Goal: Information Seeking & Learning: Learn about a topic

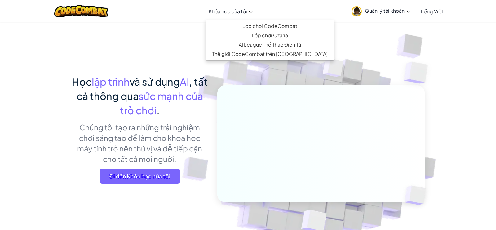
click at [237, 5] on link "Khóa học của tôi" at bounding box center [231, 11] width 50 height 17
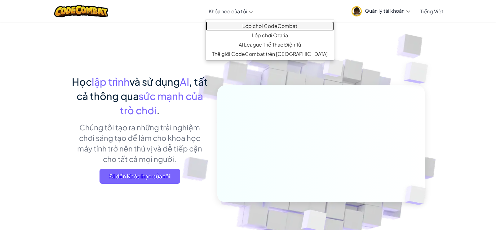
click at [235, 24] on link "Lớp chơi CodeCombat" at bounding box center [270, 25] width 128 height 9
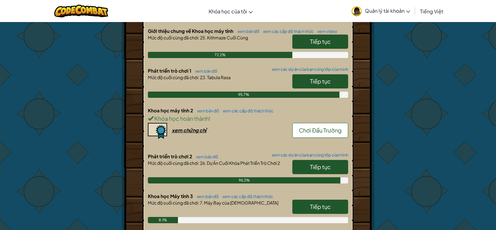
scroll to position [162, 0]
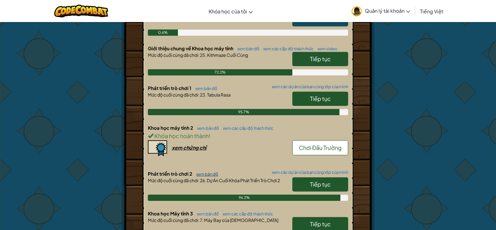
click at [208, 173] on link "xem bản đồ" at bounding box center [205, 173] width 25 height 5
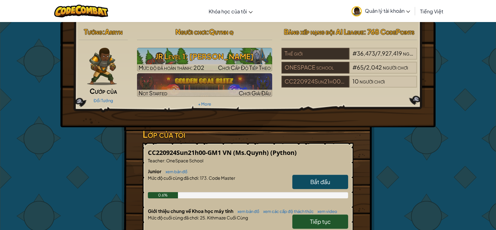
select select "vi"
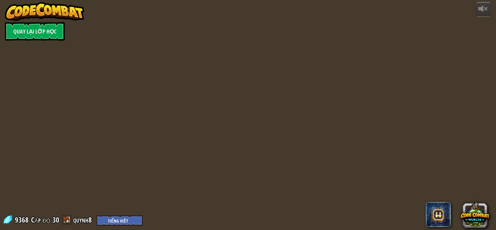
select select "vi"
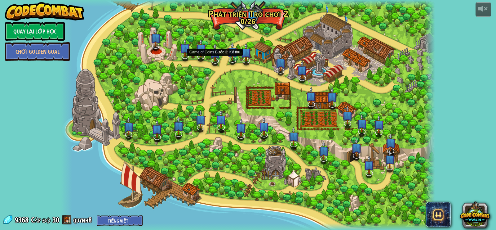
select select "vi"
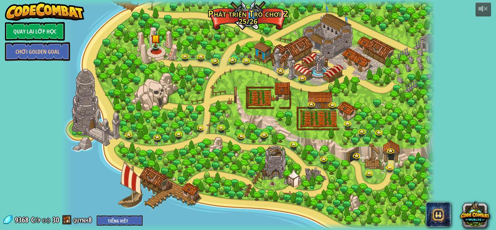
select select "vi"
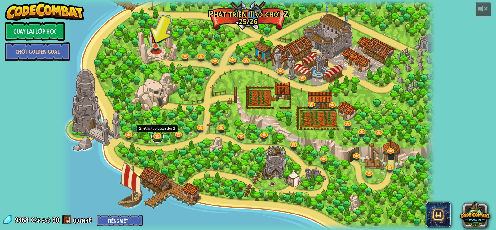
click at [158, 135] on link at bounding box center [157, 136] width 12 height 12
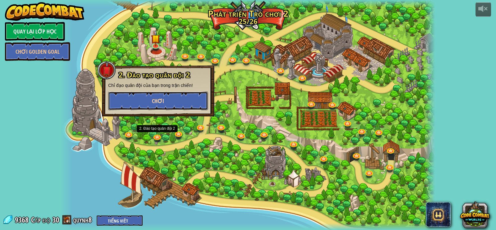
click at [189, 92] on button "Chơi" at bounding box center [158, 100] width 100 height 19
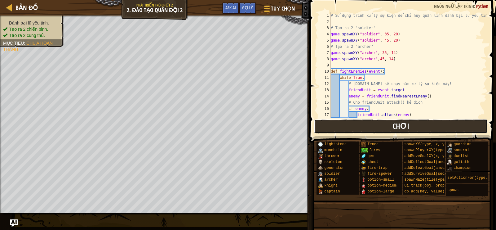
click at [428, 127] on button "Chơi" at bounding box center [401, 126] width 174 height 14
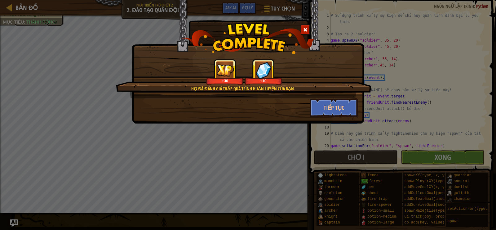
click at [304, 30] on span at bounding box center [305, 30] width 4 height 4
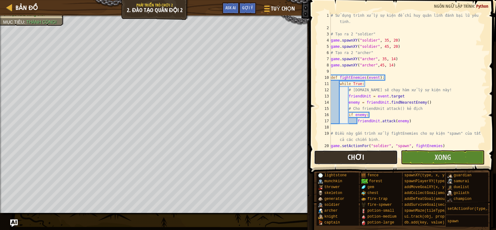
click at [368, 155] on button "Chơi" at bounding box center [356, 157] width 84 height 14
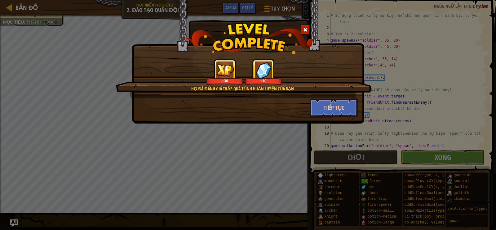
click at [304, 28] on span at bounding box center [305, 30] width 4 height 4
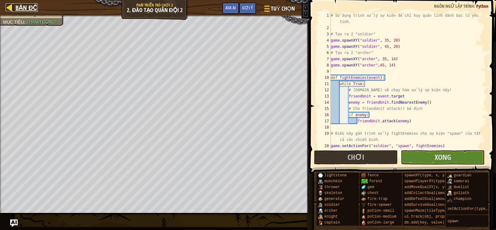
click at [31, 7] on span "Bản đồ" at bounding box center [26, 7] width 22 height 8
select select "vi"
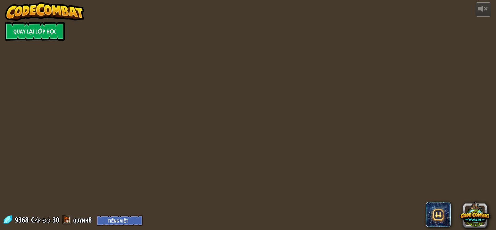
select select "vi"
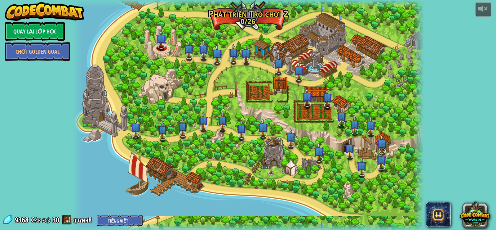
select select "vi"
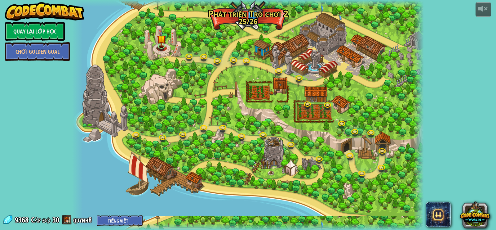
select select "vi"
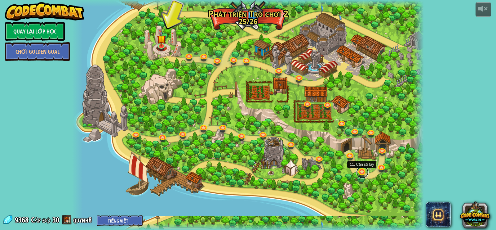
click at [363, 171] on link at bounding box center [362, 172] width 12 height 12
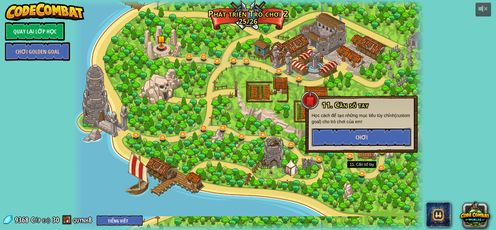
click at [336, 138] on button "Chơi" at bounding box center [362, 137] width 100 height 19
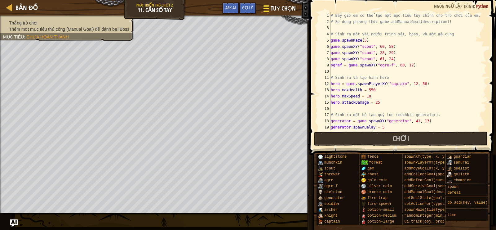
click at [269, 8] on div at bounding box center [266, 8] width 8 height 9
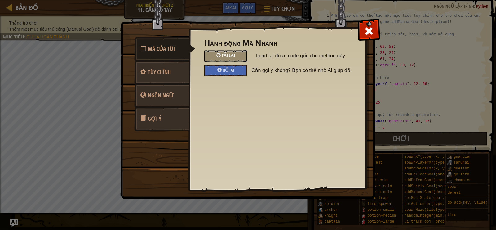
click at [226, 54] on span "Tải lại" at bounding box center [228, 55] width 13 height 6
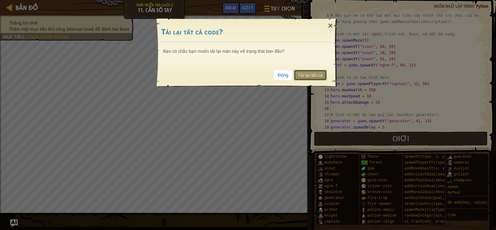
click at [316, 70] on link "Tải lại tất cả" at bounding box center [310, 75] width 33 height 11
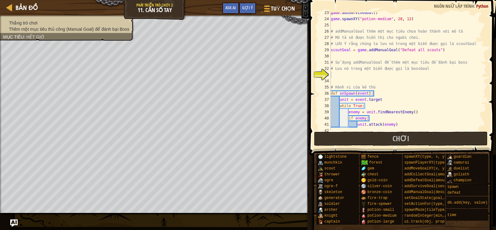
scroll to position [139, 0]
click at [393, 77] on div "game . addSurviveGoal ( ) game . spawnXY ( "potion-medium" , 28 , 12 ) # addMan…" at bounding box center [407, 74] width 157 height 130
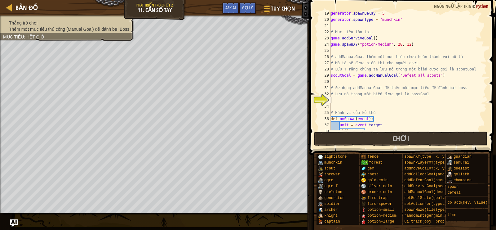
scroll to position [137, 0]
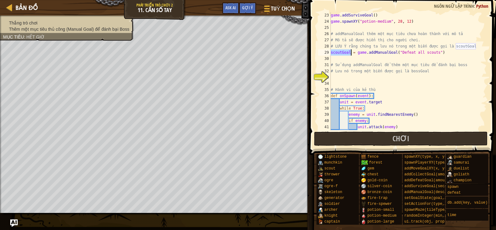
drag, startPoint x: 331, startPoint y: 53, endPoint x: 350, endPoint y: 51, distance: 18.9
click at [351, 51] on div "game . addSurviveGoal ( ) game . spawnXY ( "potion-medium" , 28 , 12 ) # addMan…" at bounding box center [407, 77] width 157 height 130
type textarea "scoutGoal = game.addManualGoal("Defeat all scouts")"
drag, startPoint x: 402, startPoint y: 52, endPoint x: 436, endPoint y: 52, distance: 33.8
click at [436, 52] on div "game . addSurviveGoal ( ) game . spawnXY ( "potion-medium" , 28 , 12 ) # addMan…" at bounding box center [407, 77] width 157 height 130
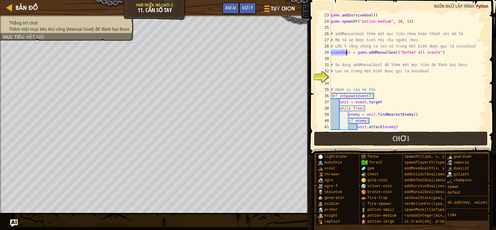
drag, startPoint x: 331, startPoint y: 53, endPoint x: 349, endPoint y: 53, distance: 18.0
click at [349, 53] on div "game . addSurviveGoal ( ) game . spawnXY ( "potion-medium" , 28 , 12 ) # addMan…" at bounding box center [407, 77] width 157 height 130
click at [344, 75] on div "game . addSurviveGoal ( ) game . spawnXY ( "potion-medium" , 28 , 12 ) # addMan…" at bounding box center [407, 77] width 157 height 130
drag, startPoint x: 335, startPoint y: 66, endPoint x: 384, endPoint y: 64, distance: 48.7
click at [384, 64] on div "game . addSurviveGoal ( ) game . spawnXY ( "potion-medium" , 28 , 12 ) # addMan…" at bounding box center [407, 77] width 157 height 130
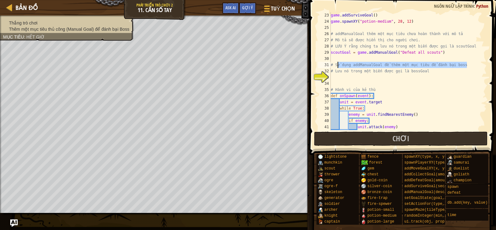
drag, startPoint x: 471, startPoint y: 66, endPoint x: 338, endPoint y: 63, distance: 133.9
click at [338, 63] on div "game . addSurviveGoal ( ) game . spawnXY ( "potion-medium" , 28 , 12 ) # addMan…" at bounding box center [407, 77] width 157 height 130
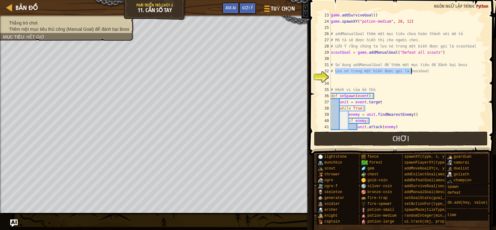
drag, startPoint x: 336, startPoint y: 71, endPoint x: 410, endPoint y: 71, distance: 74.7
click at [410, 71] on div "game . addSurviveGoal ( ) game . spawnXY ( "potion-medium" , 28 , 12 ) # addMan…" at bounding box center [407, 77] width 157 height 130
type textarea "# Lưu nó trong một biến được gọi là bossGoal"
click at [374, 78] on div "game . addSurviveGoal ( ) game . spawnXY ( "potion-medium" , 28 , 12 ) # addMan…" at bounding box center [407, 77] width 157 height 130
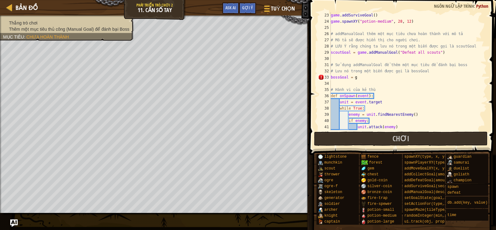
scroll to position [0, 0]
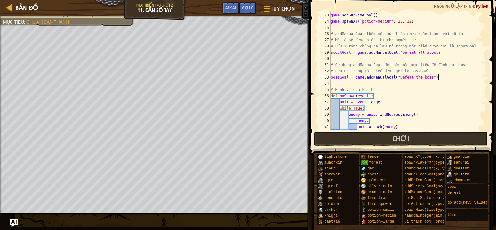
click at [442, 78] on div "game . addSurviveGoal ( ) game . spawnXY ( "potion-medium" , 28 , 12 ) # addMan…" at bounding box center [407, 77] width 157 height 130
drag, startPoint x: 400, startPoint y: 77, endPoint x: 430, endPoint y: 77, distance: 30.4
click at [430, 77] on div "game . addSurviveGoal ( ) game . spawnXY ( "potion-medium" , 28 , 12 ) # addMan…" at bounding box center [407, 77] width 157 height 130
click at [344, 77] on div "game . addSurviveGoal ( ) game . spawnXY ( "potion-medium" , 28 , 12 ) # addMan…" at bounding box center [407, 77] width 157 height 130
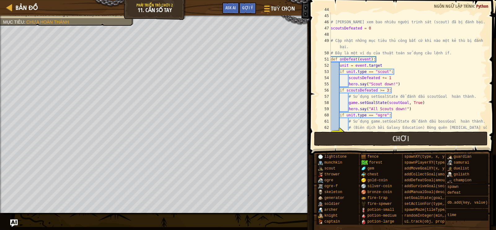
scroll to position [272, 0]
drag, startPoint x: 340, startPoint y: 60, endPoint x: 355, endPoint y: 59, distance: 14.9
click at [355, 59] on div "game . setActionFor ( "ogre" , "spawn" , onSpawn ) # Đếm xem bao nhiêu người tr…" at bounding box center [407, 72] width 157 height 130
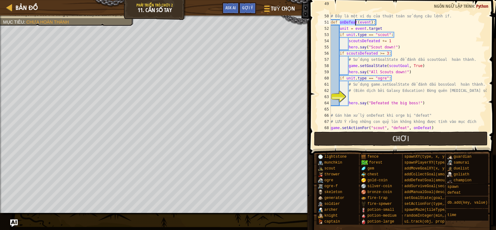
scroll to position [322, 0]
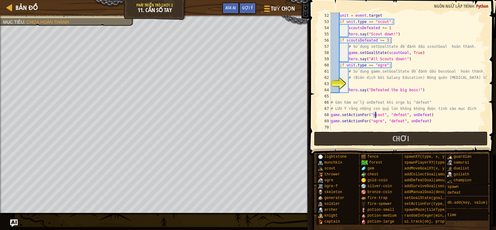
drag, startPoint x: 374, startPoint y: 115, endPoint x: 379, endPoint y: 115, distance: 5.3
click at [379, 115] on div "unit = event . target if unit . type == "scout" : scoutsDefeated += 1 hero . sa…" at bounding box center [407, 77] width 157 height 130
drag, startPoint x: 373, startPoint y: 122, endPoint x: 379, endPoint y: 122, distance: 6.8
click at [379, 122] on div "unit = event . target if unit . type == "scout" : scoutsDefeated += 1 hero . sa…" at bounding box center [407, 77] width 157 height 130
click at [392, 115] on div "unit = event . target if unit . type == "scout" : scoutsDefeated += 1 hero . sa…" at bounding box center [407, 77] width 157 height 130
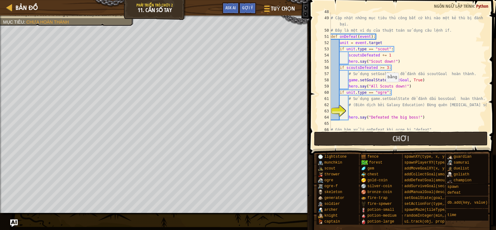
scroll to position [295, 0]
drag, startPoint x: 339, startPoint y: 49, endPoint x: 361, endPoint y: 51, distance: 21.8
click at [361, 51] on div "# Cập nhật những mục tiêu thủ công bất cứ khi nào một kẻ thù bị đánh bại. # Đây…" at bounding box center [407, 74] width 157 height 130
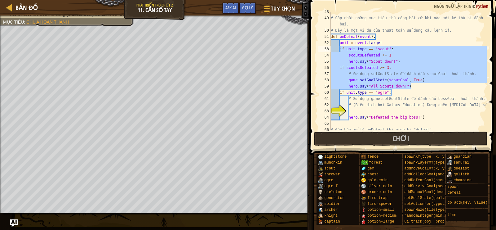
drag, startPoint x: 422, startPoint y: 84, endPoint x: 338, endPoint y: 49, distance: 90.4
click at [338, 49] on div "# Cập nhật những mục tiêu thủ công bất cứ khi nào một kẻ thù bị đánh bại. # Đây…" at bounding box center [407, 74] width 157 height 130
type textarea "if unit.type == "scout": scoutsDefeated += 1"
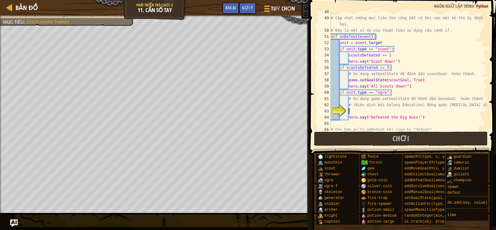
click at [376, 109] on div "# Cập nhật những mục tiêu thủ công bất cứ khi nào một kẻ thù bị đánh bại. # Đây…" at bounding box center [407, 74] width 157 height 130
click at [341, 93] on div "# Cập nhật những mục tiêu thủ công bất cứ khi nào một kẻ thù bị đánh bại. # Đây…" at bounding box center [407, 74] width 157 height 130
drag, startPoint x: 346, startPoint y: 93, endPoint x: 366, endPoint y: 94, distance: 20.2
click at [366, 94] on div "# Cập nhật những mục tiêu thủ công bất cứ khi nào một kẻ thù bị đánh bại. # Đây…" at bounding box center [407, 74] width 157 height 130
drag, startPoint x: 371, startPoint y: 99, endPoint x: 398, endPoint y: 100, distance: 27.6
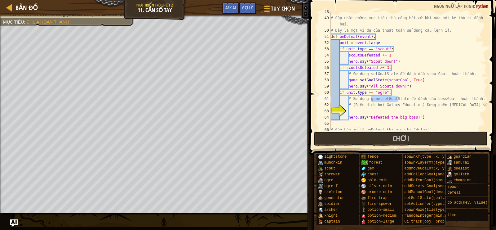
click at [398, 100] on div "# Cập nhật những mục tiêu thủ công bất cứ khi nào một kẻ thù bị đánh bại. # Đây…" at bounding box center [407, 74] width 157 height 130
click at [400, 104] on div "# Cập nhật những mục tiêu thủ công bất cứ khi nào một kẻ thù bị đánh bại. # Đây…" at bounding box center [407, 74] width 157 height 130
type textarea "# (Biên dịch bởi Galaxy Education) Đừng quên [MEDICAL_DATA] số thứ hai."
click at [369, 110] on div "# Cập nhật những mục tiêu thủ công bất cứ khi nào một kẻ thù bị đánh bại. # Đây…" at bounding box center [407, 74] width 157 height 130
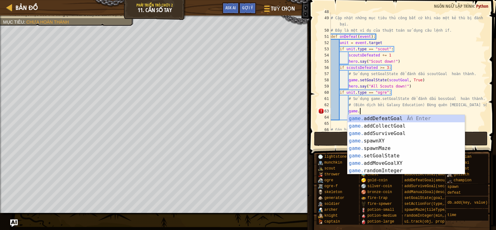
scroll to position [0, 0]
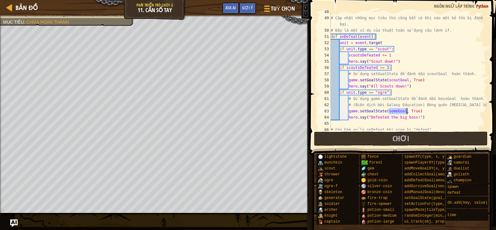
click at [449, 98] on div "# Cập nhật những mục tiêu thủ công bất cứ khi nào một kẻ thù bị đánh bại. # Đây…" at bounding box center [407, 74] width 157 height 130
click at [397, 112] on div "# Cập nhật những mục tiêu thủ công bất cứ khi nào một kẻ thù bị đánh bại. # Đây…" at bounding box center [407, 74] width 157 height 130
paste textarea "boss"
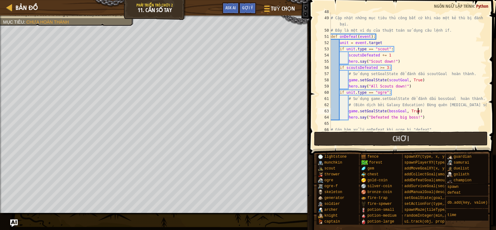
click at [418, 110] on div "# Cập nhật những mục tiêu thủ công bất cứ khi nào một kẻ thù bị đánh bại. # Đây…" at bounding box center [407, 74] width 157 height 130
click at [435, 112] on div "# Cập nhật những mục tiêu thủ công bất cứ khi nào một kẻ thù bị đánh bại. # Đây…" at bounding box center [407, 74] width 157 height 130
click at [389, 133] on button "Chơi" at bounding box center [401, 138] width 174 height 14
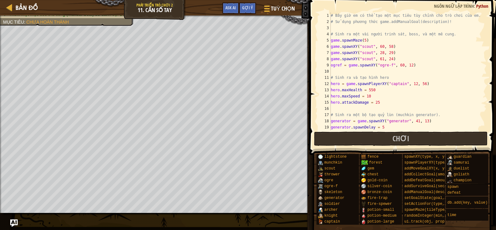
click at [376, 90] on div "# Bây giờ em có thể tạo một mục tiêu tùy chỉnh cho trò chơi của em. # Sử dụng p…" at bounding box center [407, 77] width 157 height 130
type textarea "hero.maxHealth = 550"
click at [36, 11] on span "Bản đồ" at bounding box center [26, 7] width 22 height 8
select select "vi"
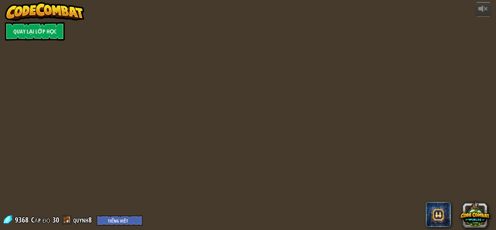
select select "vi"
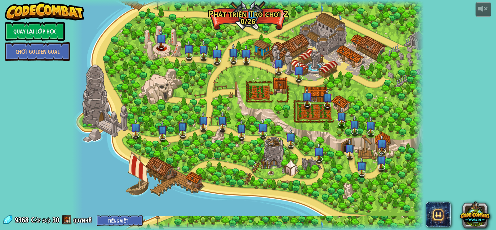
select select "vi"
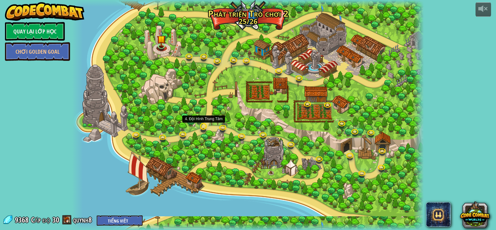
select select "vi"
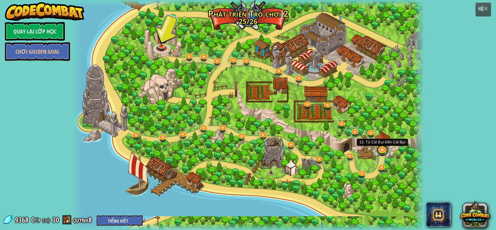
click at [383, 153] on link at bounding box center [382, 150] width 12 height 12
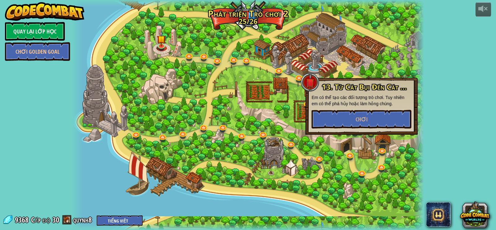
click at [378, 181] on div at bounding box center [248, 115] width 352 height 230
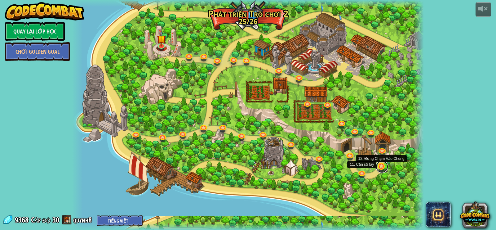
click at [382, 167] on link at bounding box center [382, 166] width 12 height 12
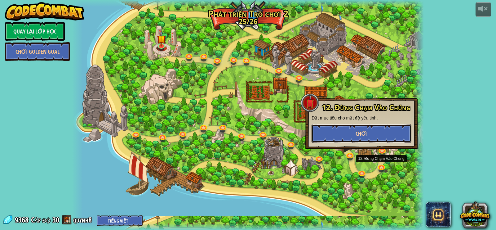
click at [370, 139] on button "Chơi" at bounding box center [362, 133] width 100 height 19
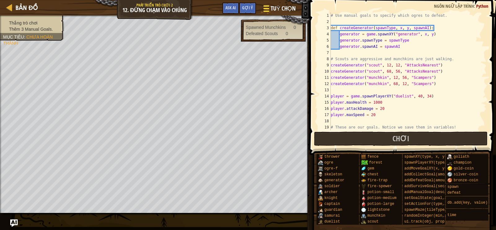
click at [281, 9] on span "Tuỳ chọn" at bounding box center [283, 8] width 25 height 8
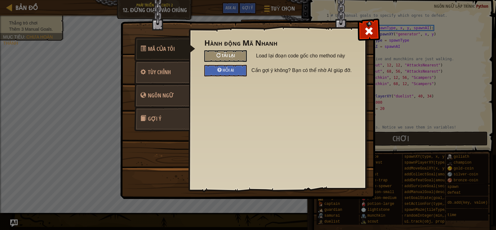
click at [240, 54] on div "Tải lại" at bounding box center [225, 55] width 42 height 11
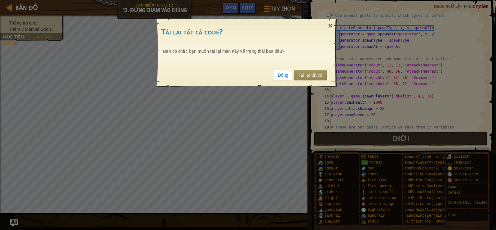
click at [320, 66] on div "Đóng Tải lại tất cả" at bounding box center [247, 75] width 172 height 23
click at [317, 72] on link "Tải lại tất cả" at bounding box center [310, 75] width 33 height 11
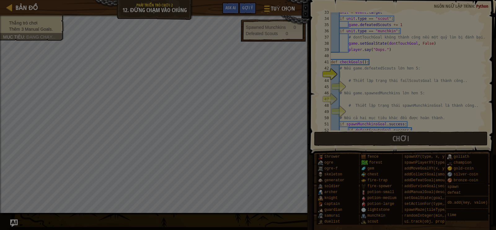
scroll to position [220, 0]
click at [403, 54] on div at bounding box center [248, 115] width 496 height 230
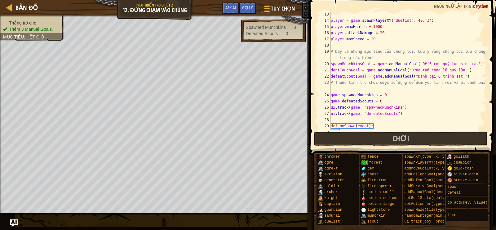
scroll to position [82, 0]
drag, startPoint x: 331, startPoint y: 63, endPoint x: 358, endPoint y: 63, distance: 26.7
click at [358, 63] on div "player = game . spawnPlayerXY ( "duelist" , 40 , 34 ) player . maxHealth = 1000…" at bounding box center [407, 76] width 157 height 130
click at [366, 76] on div "player = game . spawnPlayerXY ( "duelist" , 40 , 34 ) player . maxHealth = 1000…" at bounding box center [407, 76] width 157 height 130
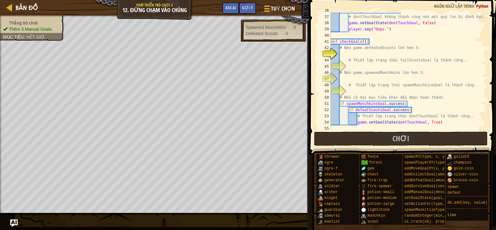
scroll to position [233, 0]
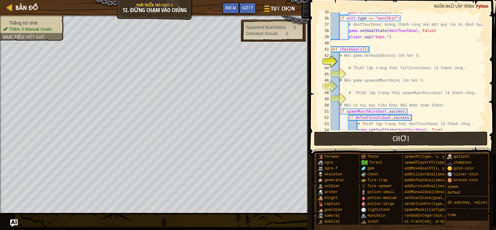
click at [348, 65] on div "game . defeatedScouts += 1 if unit . type == "munchkin" : # dontTouchGoal không…" at bounding box center [407, 74] width 157 height 130
type textarea "# Thiết lập trạng thái failScoutsGoal là thành công.."
click at [345, 60] on div "game . defeatedScouts += 1 if unit . type == "munchkin" : # dontTouchGoal không…" at bounding box center [407, 74] width 157 height 130
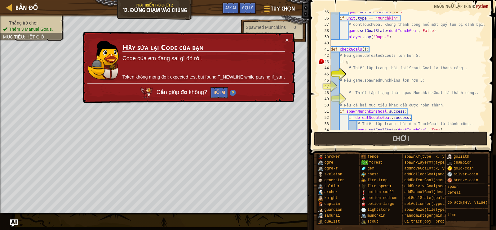
scroll to position [0, 0]
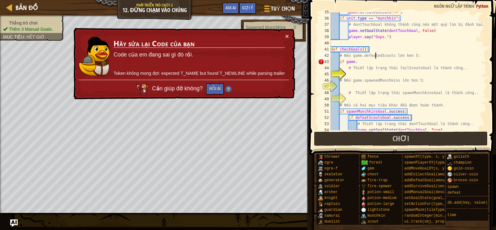
click at [375, 58] on div "game . defeatedScouts += 1 if unit . type == "munchkin" : # dontTouchGoal không…" at bounding box center [407, 74] width 157 height 130
click at [369, 63] on div "game . defeatedScouts += 1 if unit . type == "munchkin" : # dontTouchGoal không…" at bounding box center [407, 74] width 157 height 130
paste textarea "defeatedScouts"
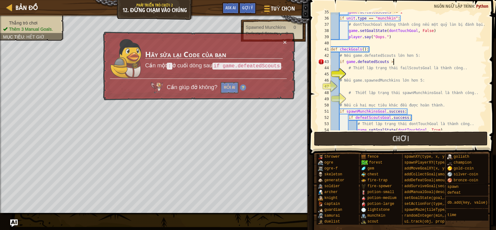
scroll to position [3, 5]
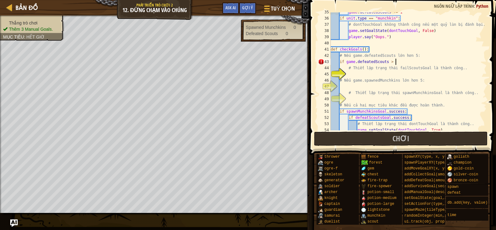
click at [358, 61] on div "game . defeatedScouts += 1 if unit . type == "munchkin" : # dontTouchGoal không…" at bounding box center [407, 74] width 157 height 130
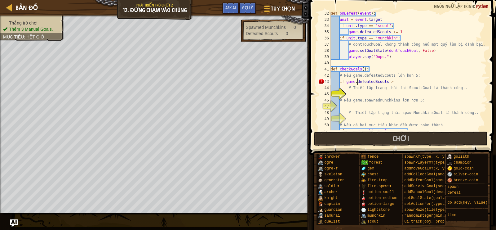
scroll to position [216, 0]
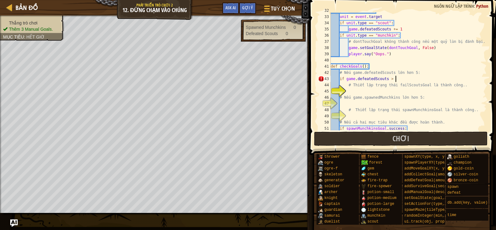
click at [397, 77] on div "def onDefeat ( event ) : unit = event . target if unit . type == "scout" : game…" at bounding box center [407, 72] width 157 height 130
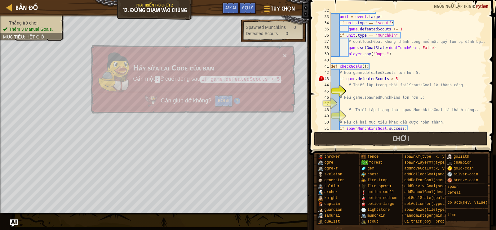
type textarea "if game.defeatedScouts > 5:"
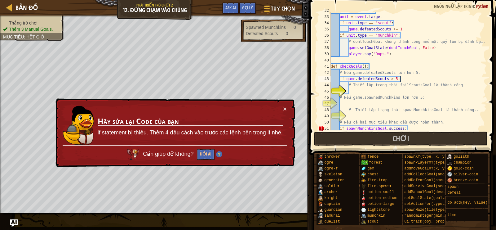
click at [380, 92] on div "def onDefeat ( event ) : unit = event . target if unit . type == "scout" : game…" at bounding box center [407, 72] width 157 height 130
drag, startPoint x: 400, startPoint y: 84, endPoint x: 421, endPoint y: 84, distance: 20.8
click at [421, 84] on div "def onDefeat ( event ) : unit = event . target if unit . type == "scout" : game…" at bounding box center [407, 72] width 157 height 130
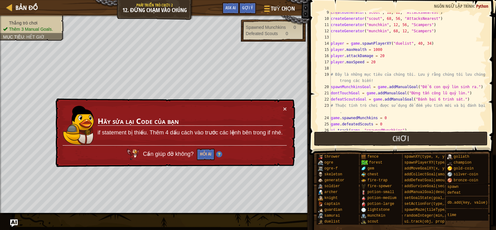
scroll to position [64, 0]
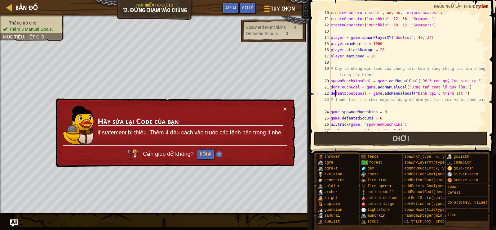
click at [335, 93] on div "createGenerator ( "scout" , 68 , 56 , "AttacksNearest" ) createGenerator ( "mun…" at bounding box center [407, 75] width 157 height 130
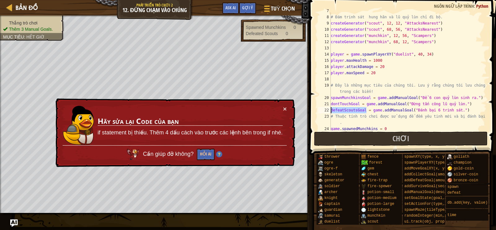
scroll to position [71, 0]
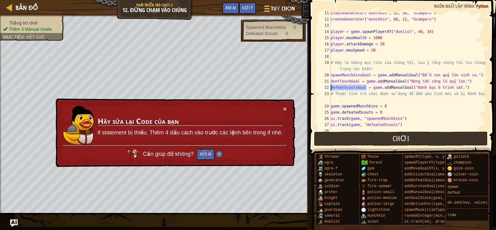
type textarea "defeatScoutsGoal = game.addManualGoal("Đánh bại 6 trinh sát.")"
click at [344, 88] on div "createGenerator ( "munchkin" , 12 , 56 , "Scampers" ) createGenerator ( "munchk…" at bounding box center [407, 75] width 157 height 130
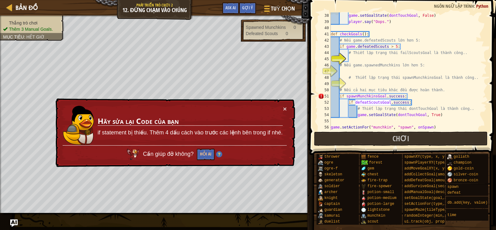
scroll to position [232, 0]
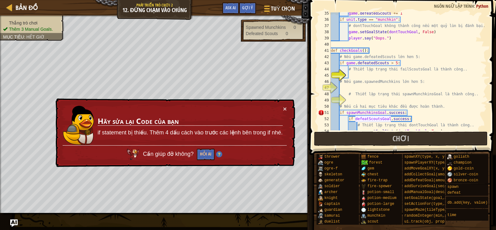
click at [360, 77] on div "game . defeatedScouts += 1 if unit . type == "munchkin" : # dontTouchGoal không…" at bounding box center [407, 75] width 157 height 130
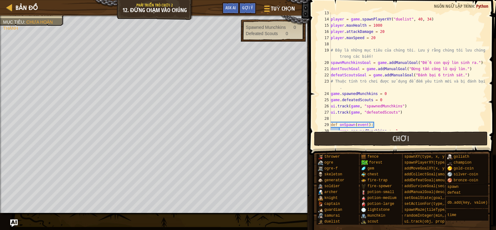
scroll to position [83, 0]
click at [356, 76] on div "player = game . spawnPlayerXY ( "duelist" , 40 , 34 ) player . maxHealth = 1000…" at bounding box center [407, 75] width 157 height 130
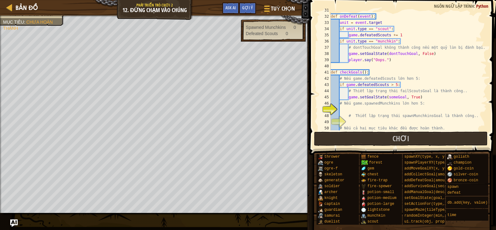
scroll to position [232, 0]
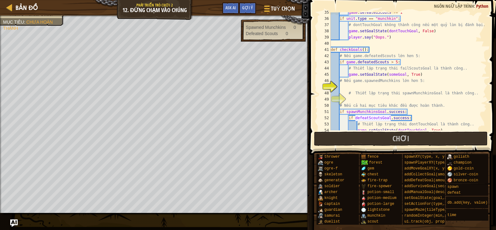
click at [399, 74] on div "game . defeatedScouts += 1 if unit . type == "munchkin" : # dontTouchGoal không…" at bounding box center [407, 74] width 157 height 130
paste textarea "defeatScouts"
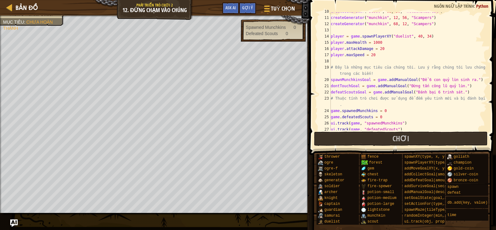
scroll to position [66, 0]
click at [354, 80] on div "createGenerator ( "scout" , 68 , 56 , "AttacksNearest" ) createGenerator ( "mun…" at bounding box center [407, 73] width 157 height 130
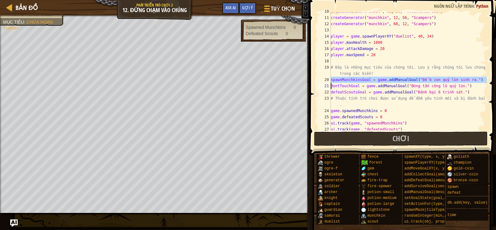
click at [354, 80] on div "createGenerator ( "scout" , 68 , 56 , "AttacksNearest" ) createGenerator ( "mun…" at bounding box center [407, 73] width 157 height 130
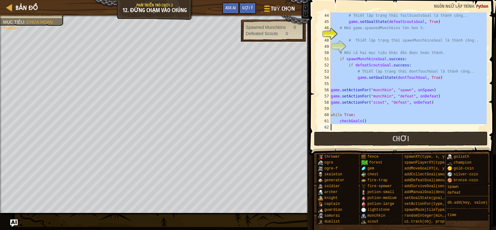
click at [373, 56] on div "# Thiết lập trạng thái failScoutsGoal là thành công.. game . setGoalState ( def…" at bounding box center [407, 77] width 157 height 130
type textarea "if spawnMunchkinsGoal.success:"
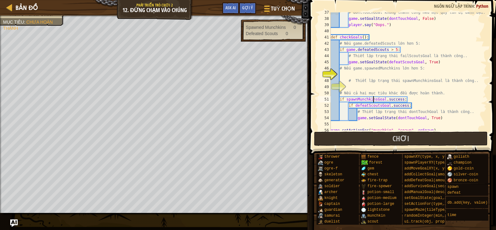
scroll to position [244, 0]
click at [373, 76] on div "# dontTouchGoal không thành công nếu một quỷ lùn bị đánh bại. game . setGoalSta…" at bounding box center [407, 75] width 157 height 130
click at [348, 50] on div "# dontTouchGoal không thành công nếu một quỷ lùn bị đánh bại. game . setGoalSta…" at bounding box center [407, 75] width 157 height 130
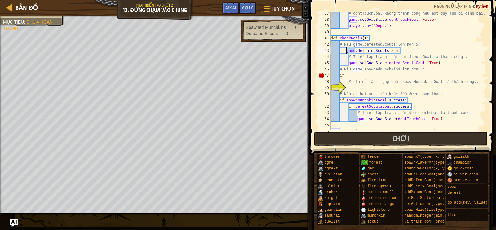
click at [348, 50] on div "# dontTouchGoal không thành công nếu một quỷ lùn bị đánh bại. game . setGoalSta…" at bounding box center [407, 75] width 157 height 130
click at [355, 75] on div "# dontTouchGoal không thành công nếu một quỷ lùn bị đánh bại. game . setGoalSta…" at bounding box center [407, 75] width 157 height 130
paste textarea "game"
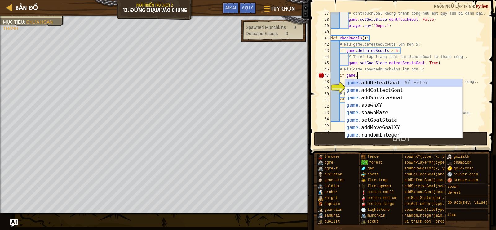
click at [380, 70] on div "# dontTouchGoal không thành công nếu một quỷ lùn bị đánh bại. game . setGoalSta…" at bounding box center [407, 75] width 157 height 130
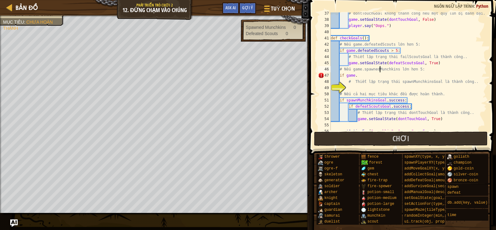
click at [380, 70] on div "# dontTouchGoal không thành công nếu một quỷ lùn bị đánh bại. game . setGoalSta…" at bounding box center [407, 75] width 157 height 130
click at [373, 80] on div "# dontTouchGoal không thành công nếu một quỷ lùn bị đánh bại. game . setGoalSta…" at bounding box center [407, 75] width 157 height 130
click at [361, 71] on div "# dontTouchGoal không thành công nếu một quỷ lùn bị đánh bại. game . setGoalSta…" at bounding box center [407, 75] width 157 height 130
click at [363, 75] on div "# dontTouchGoal không thành công nếu một quỷ lùn bị đánh bại. game . setGoalSta…" at bounding box center [407, 75] width 157 height 130
paste textarea "spawnedMunchkins"
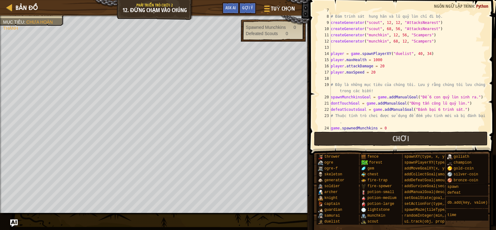
scroll to position [75, 0]
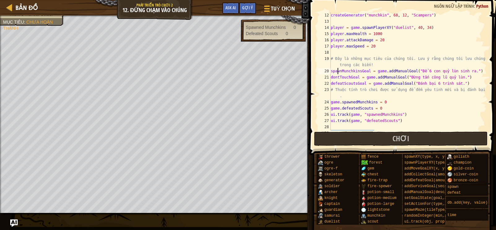
click at [338, 72] on div "createGenerator ( "munchkin" , 68 , 12 , "Scampers" ) player = game . spawnPlay…" at bounding box center [407, 77] width 157 height 130
type textarea "spawnMunchkinsGoal = game.addManualGoal("Để 6 con quỷ lùn sinh ra.")"
click at [338, 72] on div "createGenerator ( "munchkin" , 68 , 12 , "Scampers" ) player = game . spawnPlay…" at bounding box center [407, 77] width 157 height 130
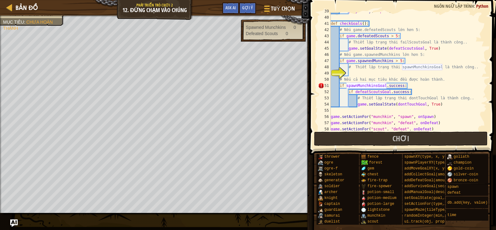
scroll to position [251, 0]
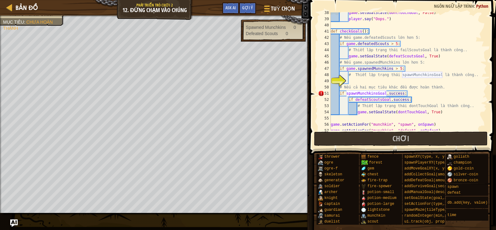
click at [363, 80] on div "game . setGoalState ( dontTouchGoal , False ) player . say ( "Oops." ) def chec…" at bounding box center [407, 75] width 157 height 130
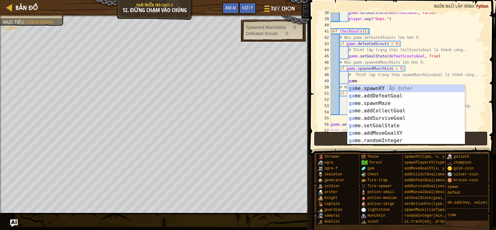
scroll to position [0, 0]
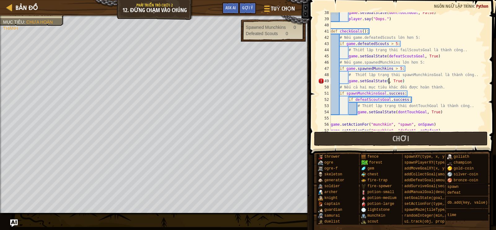
paste textarea "spawnMunchkinsGoal"
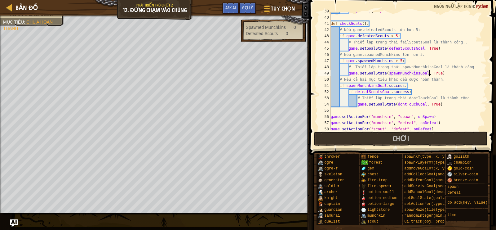
click at [376, 63] on div "player . say ( "Oops." ) def checkGoals ( ) : # Nếu game.defeatedScouts lớn hơn…" at bounding box center [407, 73] width 157 height 130
click at [381, 61] on div "player . say ( "Oops." ) def checkGoals ( ) : # Nếu game.defeatedScouts lớn hơn…" at bounding box center [407, 73] width 157 height 130
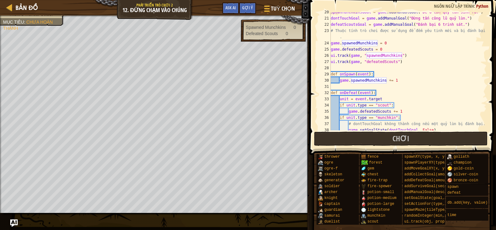
scroll to position [134, 0]
click at [341, 75] on div "spawnMunchkinsGoal = game . addManualGoal ( "Để 6 con quỷ lùn sinh ra." ) dontT…" at bounding box center [407, 74] width 157 height 130
click at [340, 75] on div "spawnMunchkinsGoal = game . addManualGoal ( "Để 6 con quỷ lùn sinh ra." ) dontT…" at bounding box center [407, 74] width 157 height 130
click at [352, 80] on div "spawnMunchkinsGoal = game . addManualGoal ( "Để 6 con quỷ lùn sinh ra." ) dontT…" at bounding box center [407, 74] width 157 height 130
drag, startPoint x: 402, startPoint y: 80, endPoint x: 347, endPoint y: 80, distance: 55.5
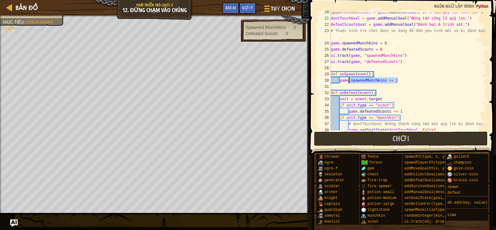
click at [347, 80] on div "spawnMunchkinsGoal = game . addManualGoal ( "Để 6 con quỷ lùn sinh ra." ) dontT…" at bounding box center [407, 74] width 157 height 130
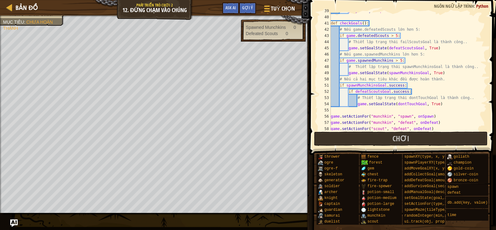
scroll to position [259, 0]
drag, startPoint x: 447, startPoint y: 73, endPoint x: 350, endPoint y: 70, distance: 96.8
click at [350, 70] on div "player . say ( "Oops." ) def checkGoals ( ) : # Nếu game.defeatedScouts lớn hơn…" at bounding box center [407, 73] width 157 height 130
drag, startPoint x: 358, startPoint y: 37, endPoint x: 388, endPoint y: 35, distance: 30.1
click at [388, 35] on div "player . say ( "Oops." ) def checkGoals ( ) : # Nếu game.defeatedScouts lớn hơn…" at bounding box center [407, 73] width 157 height 130
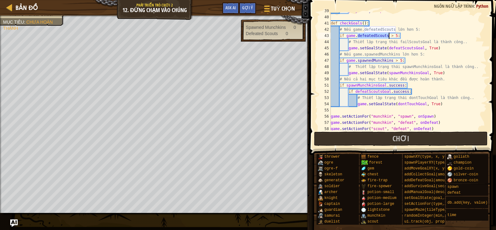
type textarea "if game.defeatedScouts > 5:"
click at [20, 10] on span "Bản đồ" at bounding box center [26, 7] width 22 height 8
select select "vi"
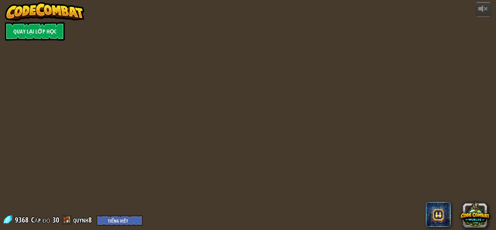
select select "vi"
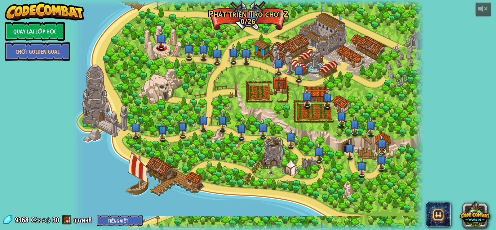
select select "vi"
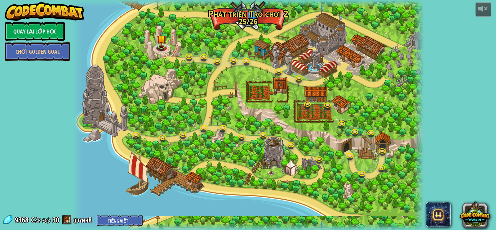
select select "vi"
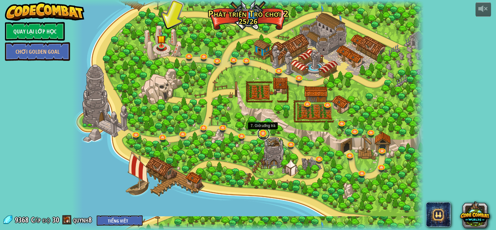
click at [261, 130] on link at bounding box center [263, 133] width 12 height 12
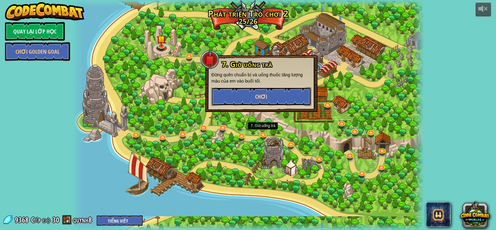
click at [264, 92] on button "Chơi" at bounding box center [261, 96] width 100 height 19
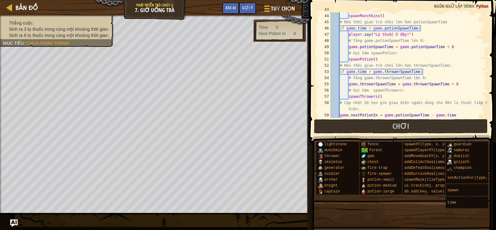
scroll to position [206, 0]
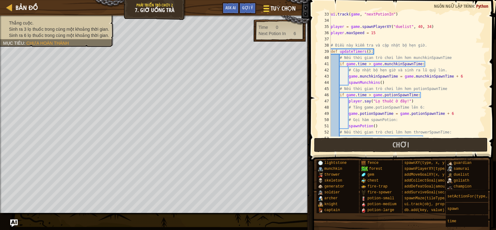
click at [294, 10] on span "Tuỳ chọn" at bounding box center [283, 8] width 25 height 8
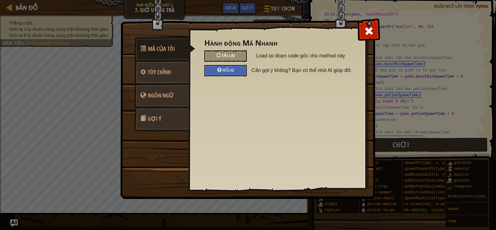
click at [228, 55] on span "Tải lại" at bounding box center [228, 55] width 13 height 6
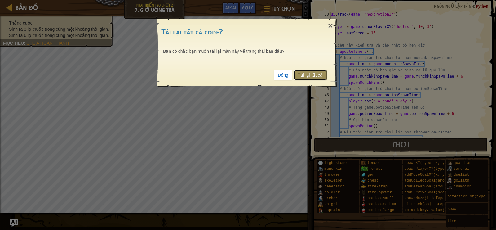
click at [315, 76] on link "Tải lại tất cả" at bounding box center [310, 75] width 33 height 11
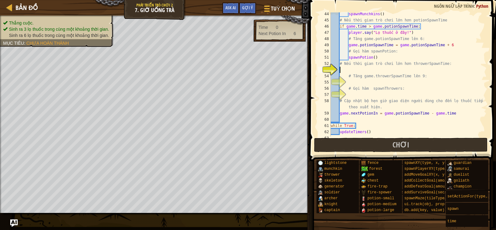
scroll to position [256, 0]
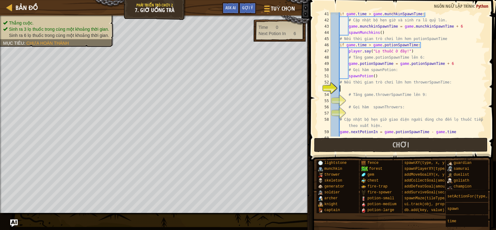
click at [358, 87] on div "if game . time > game . munchkinSpawnTime : # Cập nhật bộ hẹn giờ và sinh ra lũ…" at bounding box center [407, 79] width 157 height 136
drag, startPoint x: 345, startPoint y: 82, endPoint x: 400, endPoint y: 82, distance: 55.8
click at [400, 82] on div "if game . time > game . munchkinSpawnTime : # Cập nhật bộ hẹn giờ và sinh ra lũ…" at bounding box center [407, 79] width 157 height 136
type textarea "# Nếu thời gian trò chơi lớn hơn throwerSpawnTime:"
click at [354, 87] on div "if game . time > game . munchkinSpawnTime : # Cập nhật bộ hẹn giờ và sinh ra lũ…" at bounding box center [407, 79] width 157 height 136
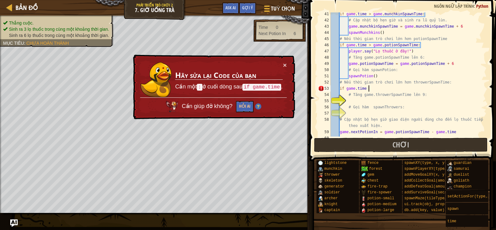
scroll to position [3, 1]
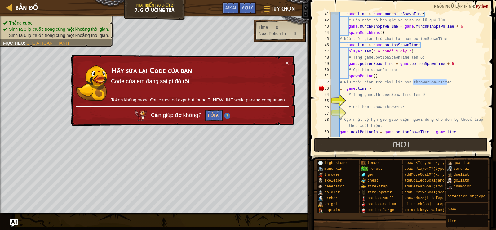
drag, startPoint x: 414, startPoint y: 83, endPoint x: 447, endPoint y: 81, distance: 33.9
click at [447, 81] on div "if game . time > game . munchkinSpawnTime : # Cập nhật bộ hẹn giờ và sinh ra lũ…" at bounding box center [407, 79] width 157 height 136
click at [400, 90] on div "if game . time > game . munchkinSpawnTime : # Cập nhật bộ hẹn giờ và sinh ra lũ…" at bounding box center [407, 79] width 157 height 136
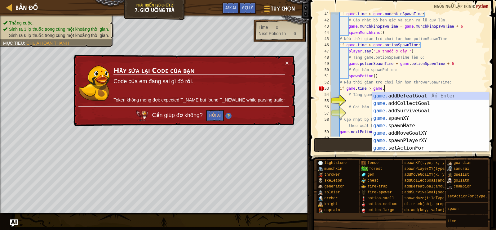
click at [436, 80] on div "if game . time > game . munchkinSpawnTime : # Cập nhật bộ hẹn giờ và sinh ra lũ…" at bounding box center [407, 79] width 157 height 136
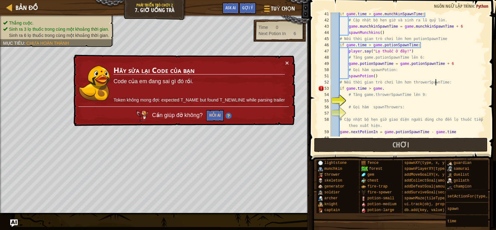
click at [436, 80] on div "if game . time > game . munchkinSpawnTime : # Cập nhật bộ hẹn giờ và sinh ra lũ…" at bounding box center [407, 79] width 157 height 136
click at [394, 91] on div "if game . time > game . munchkinSpawnTime : # Cập nhật bộ hẹn giờ và sinh ra lũ…" at bounding box center [407, 79] width 157 height 136
paste textarea "throwerSpawnTime"
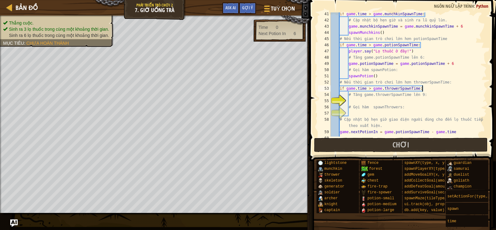
scroll to position [3, 7]
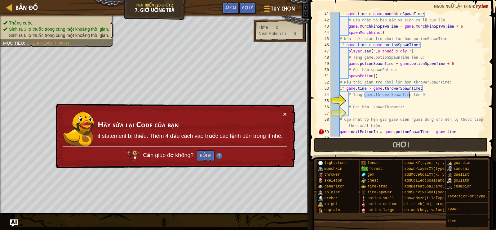
drag, startPoint x: 364, startPoint y: 95, endPoint x: 409, endPoint y: 91, distance: 45.1
click at [409, 91] on div "if game . time > game . munchkinSpawnTime : # Cập nhật bộ hẹn giờ và sinh ra lũ…" at bounding box center [407, 79] width 157 height 136
click at [411, 95] on div "if game . time > game . munchkinSpawnTime : # Cập nhật bộ hẹn giờ và sinh ra lũ…" at bounding box center [407, 79] width 157 height 136
type textarea "# Tăng game.throwerSpawnTime lên 9:"
click at [366, 98] on div "if game . time > game . munchkinSpawnTime : # Cập nhật bộ hẹn giờ và sinh ra lũ…" at bounding box center [407, 79] width 157 height 136
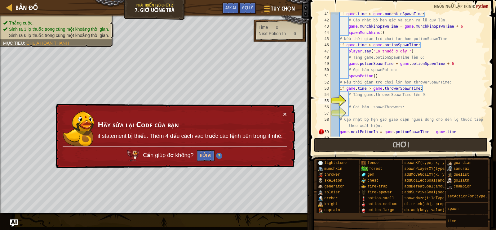
scroll to position [3, 1]
drag, startPoint x: 365, startPoint y: 95, endPoint x: 411, endPoint y: 95, distance: 46.5
click at [411, 95] on div "if game . time > game . munchkinSpawnTime : # Cập nhật bộ hẹn giờ và sinh ra lũ…" at bounding box center [407, 79] width 157 height 136
type textarea "# Tăng game.throwerSpawnTime lên 9:"
click at [369, 99] on div "if game . time > game . munchkinSpawnTime : # Cập nhật bộ hẹn giờ và sinh ra lũ…" at bounding box center [407, 79] width 157 height 136
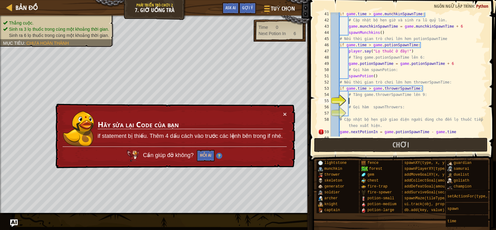
paste textarea "game.throwerSpawnTime"
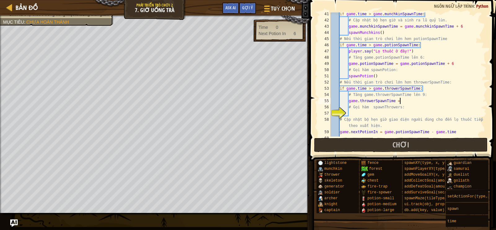
scroll to position [3, 5]
paste textarea "game.throwerSpawnTime"
drag, startPoint x: 373, startPoint y: 107, endPoint x: 402, endPoint y: 107, distance: 29.4
click at [402, 107] on div "if game . time > game . munchkinSpawnTime : # Cập nhật bộ hẹn giờ và sinh ra lũ…" at bounding box center [407, 79] width 157 height 136
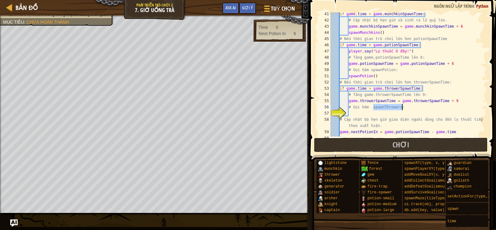
type textarea "# Gọi hàm spawnThrowers:"
click at [375, 111] on div "if game . time > game . munchkinSpawnTime : # Cập nhật bộ hẹn giờ và sinh ra lũ…" at bounding box center [407, 79] width 157 height 136
paste textarea "spawnThrowers"
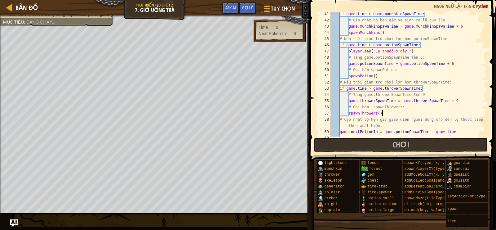
scroll to position [3, 4]
drag, startPoint x: 340, startPoint y: 89, endPoint x: 344, endPoint y: 89, distance: 4.0
click at [344, 89] on div "if game . time > game . munchkinSpawnTime : # Cập nhật bộ hẹn giờ và sinh ra lũ…" at bounding box center [407, 79] width 157 height 136
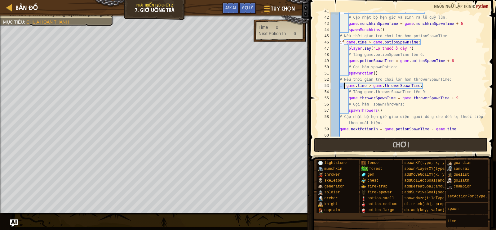
scroll to position [262, 0]
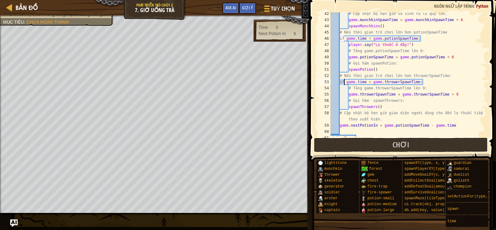
click at [347, 82] on div "# Cập nhật bộ hẹn giờ và sinh ra lũ quỷ lùn. game . munchkinSpawnTime = game . …" at bounding box center [407, 79] width 157 height 136
click at [361, 108] on div "# Cập nhật bộ hẹn giờ và sinh ra lũ quỷ lùn. game . munchkinSpawnTime = game . …" at bounding box center [407, 79] width 157 height 136
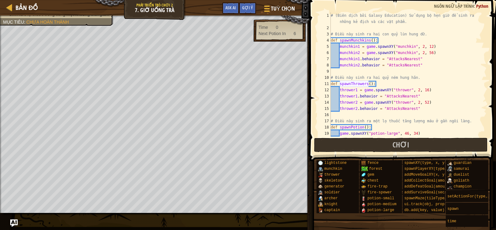
scroll to position [0, 0]
click at [340, 83] on div "# (Biên dịch bởi Galaxy Education) Sử dụng bộ hẹn giờ để sinh ra những kẻ địch …" at bounding box center [407, 83] width 157 height 143
click at [340, 84] on div "# (Biên dịch bởi Galaxy Education) Sử dụng bộ hẹn giờ để sinh ra những kẻ địch …" at bounding box center [407, 83] width 157 height 143
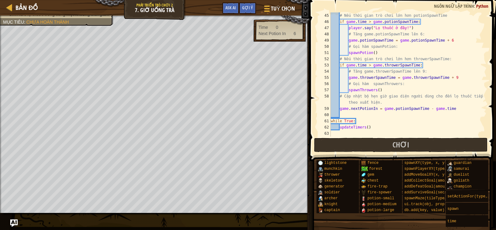
scroll to position [279, 0]
click at [349, 91] on div "# Nếu thời gian trò chơi lớn hơn potionSpawnTime if game . time > game . potion…" at bounding box center [407, 80] width 157 height 136
drag, startPoint x: 377, startPoint y: 91, endPoint x: 350, endPoint y: 91, distance: 27.6
click at [350, 91] on div "# Nếu thời gian trò chơi lớn hơn potionSpawnTime if game . time > game . potion…" at bounding box center [407, 80] width 157 height 136
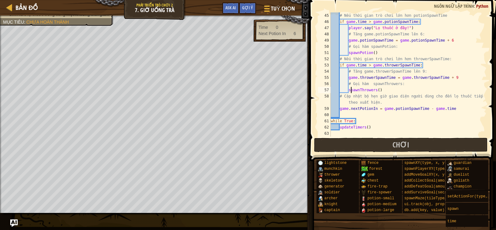
click at [350, 91] on div "# Nếu thời gian trò chơi lớn hơn potionSpawnTime if game . time > game . potion…" at bounding box center [407, 80] width 157 height 136
click at [401, 85] on div "# Nếu thời gian trò chơi lớn hơn potionSpawnTime if game . time > game . potion…" at bounding box center [407, 80] width 157 height 136
drag, startPoint x: 340, startPoint y: 65, endPoint x: 345, endPoint y: 65, distance: 4.7
click at [345, 65] on div "# Nếu thời gian trò chơi lớn hơn potionSpawnTime if game . time > game . potion…" at bounding box center [407, 80] width 157 height 136
click at [351, 68] on div "# Nếu thời gian trò chơi lớn hơn potionSpawnTime if game . time > game . potion…" at bounding box center [407, 80] width 157 height 136
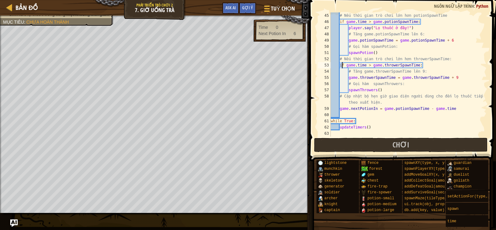
click at [342, 66] on div "# Nếu thời gian trò chơi lớn hơn potionSpawnTime if game . time > game . potion…" at bounding box center [407, 80] width 157 height 136
click at [360, 71] on div "# Nếu thời gian trò chơi lớn hơn potionSpawnTime if game . time > game . potion…" at bounding box center [407, 80] width 157 height 136
drag, startPoint x: 346, startPoint y: 66, endPoint x: 368, endPoint y: 65, distance: 21.4
click at [368, 65] on div "# Nếu thời gian trò chơi lớn hơn potionSpawnTime if game . time > game . potion…" at bounding box center [407, 80] width 157 height 136
click at [379, 65] on div "# Nếu thời gian trò chơi lớn hơn potionSpawnTime if game . time > game . potion…" at bounding box center [407, 80] width 157 height 136
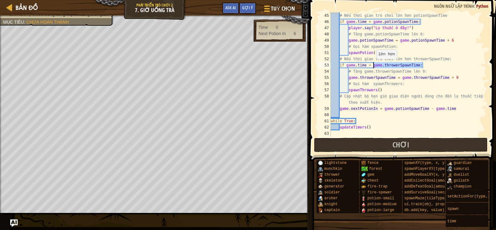
drag, startPoint x: 421, startPoint y: 65, endPoint x: 373, endPoint y: 65, distance: 48.0
click at [373, 65] on div "# Nếu thời gian trò chơi lớn hơn potionSpawnTime if game . time > game . potion…" at bounding box center [407, 80] width 157 height 136
click at [348, 79] on div "# Nếu thời gian trò chơi lớn hơn potionSpawnTime if game . time > game . potion…" at bounding box center [407, 80] width 157 height 136
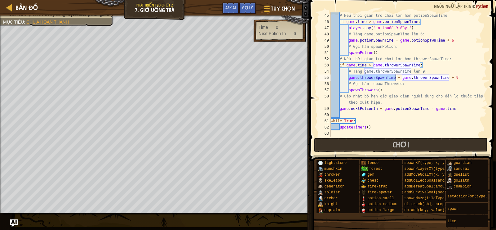
drag, startPoint x: 348, startPoint y: 79, endPoint x: 396, endPoint y: 79, distance: 47.7
click at [396, 79] on div "# Nếu thời gian trò chơi lớn hơn potionSpawnTime if game . time > game . potion…" at bounding box center [407, 80] width 157 height 136
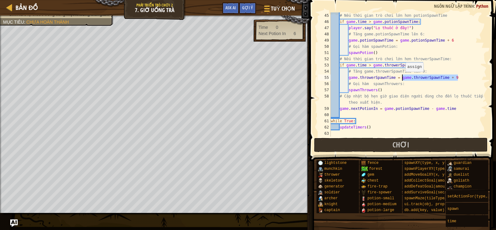
drag, startPoint x: 467, startPoint y: 78, endPoint x: 403, endPoint y: 77, distance: 64.8
click at [403, 77] on div "# Nếu thời gian trò chơi lớn hơn potionSpawnTime if game . time > game . potion…" at bounding box center [407, 80] width 157 height 136
drag, startPoint x: 349, startPoint y: 90, endPoint x: 376, endPoint y: 92, distance: 27.0
click at [376, 92] on div "# Nếu thời gian trò chơi lớn hơn potionSpawnTime if game . time > game . potion…" at bounding box center [407, 80] width 157 height 136
drag, startPoint x: 347, startPoint y: 65, endPoint x: 423, endPoint y: 64, distance: 76.9
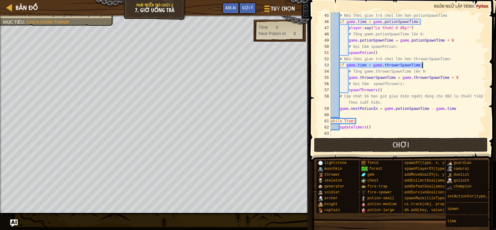
click at [423, 64] on div "# Nếu thời gian trò chơi lớn hơn potionSpawnTime if game . time > game . potion…" at bounding box center [407, 80] width 157 height 136
click at [411, 66] on div "# Nếu thời gian trò chơi lớn hơn potionSpawnTime if game . time > game . potion…" at bounding box center [407, 80] width 157 height 136
drag, startPoint x: 346, startPoint y: 65, endPoint x: 420, endPoint y: 66, distance: 74.1
click at [420, 66] on div "# Nếu thời gian trò chơi lớn hơn potionSpawnTime if game . time > game . potion…" at bounding box center [407, 80] width 157 height 136
click at [388, 89] on div "# Nếu thời gian trò chơi lớn hơn potionSpawnTime if game . time > game . potion…" at bounding box center [407, 80] width 157 height 136
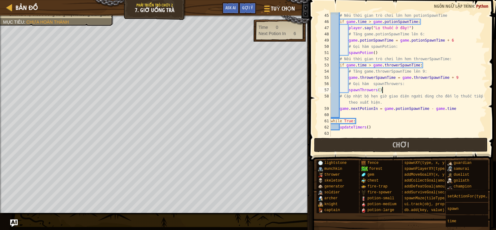
click at [362, 84] on div "# Nếu thời gian trò chơi lớn hơn potionSpawnTime if game . time > game . potion…" at bounding box center [407, 80] width 157 height 136
click at [384, 84] on div "# Nếu thời gian trò chơi lớn hơn potionSpawnTime if game . time > game . potion…" at bounding box center [407, 80] width 157 height 136
click at [400, 84] on div "# Nếu thời gian trò chơi lớn hơn potionSpawnTime if game . time > game . potion…" at bounding box center [407, 80] width 157 height 136
click at [349, 63] on div "# Nếu thời gian trò chơi lớn hơn potionSpawnTime if game . time > game . potion…" at bounding box center [407, 80] width 157 height 136
drag, startPoint x: 346, startPoint y: 66, endPoint x: 366, endPoint y: 64, distance: 20.5
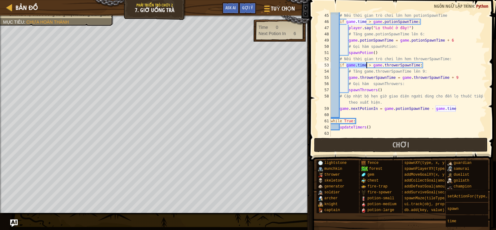
click at [366, 64] on div "# Nếu thời gian trò chơi lớn hơn potionSpawnTime if game . time > game . potion…" at bounding box center [407, 80] width 157 height 136
drag, startPoint x: 374, startPoint y: 65, endPoint x: 418, endPoint y: 64, distance: 44.4
click at [418, 64] on div "# Nếu thời gian trò chơi lớn hơn potionSpawnTime if game . time > game . potion…" at bounding box center [407, 80] width 157 height 136
drag, startPoint x: 349, startPoint y: 79, endPoint x: 394, endPoint y: 78, distance: 45.6
click at [394, 78] on div "# Nếu thời gian trò chơi lớn hơn potionSpawnTime if game . time > game . potion…" at bounding box center [407, 80] width 157 height 136
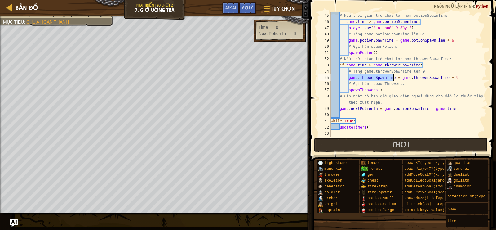
click at [464, 78] on div "# Nếu thời gian trò chơi lớn hơn potionSpawnTime if game . time > game . potion…" at bounding box center [407, 80] width 157 height 136
drag, startPoint x: 460, startPoint y: 78, endPoint x: 349, endPoint y: 77, distance: 111.3
click at [349, 77] on div "# Nếu thời gian trò chơi lớn hơn potionSpawnTime if game . time > game . potion…" at bounding box center [407, 80] width 157 height 136
drag, startPoint x: 349, startPoint y: 90, endPoint x: 353, endPoint y: 90, distance: 3.7
click at [351, 90] on div "# Nếu thời gian trò chơi lớn hơn potionSpawnTime if game . time > game . potion…" at bounding box center [407, 80] width 157 height 136
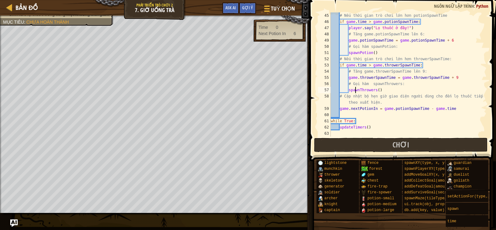
click at [355, 90] on div "# Nếu thời gian trò chơi lớn hơn potionSpawnTime if game . time > game . potion…" at bounding box center [407, 80] width 157 height 136
drag, startPoint x: 377, startPoint y: 89, endPoint x: 346, endPoint y: 89, distance: 31.3
click at [346, 89] on div "# Nếu thời gian trò chơi lớn hơn potionSpawnTime if game . time > game . potion…" at bounding box center [407, 80] width 157 height 136
click at [387, 89] on div "# Nếu thời gian trò chơi lớn hơn potionSpawnTime if game . time > game . potion…" at bounding box center [407, 80] width 157 height 136
click at [346, 64] on div "# Nếu thời gian trò chơi lớn hơn potionSpawnTime if game . time > game . potion…" at bounding box center [407, 80] width 157 height 136
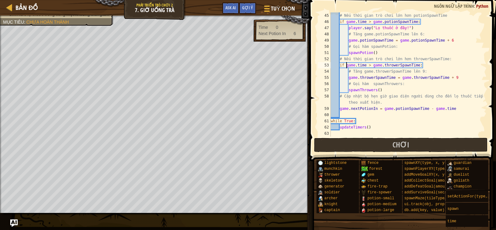
click at [387, 86] on div "# Nếu thời gian trò chơi lớn hơn potionSpawnTime if game . time > game . potion…" at bounding box center [407, 80] width 157 height 136
click at [386, 90] on div "# Nếu thời gian trò chơi lớn hơn potionSpawnTime if game . time > game . potion…" at bounding box center [407, 80] width 157 height 136
click at [430, 78] on div "# Nếu thời gian trò chơi lớn hơn potionSpawnTime if game . time > game . potion…" at bounding box center [407, 80] width 157 height 136
click at [375, 78] on div "# Nếu thời gian trò chơi lớn hơn potionSpawnTime if game . time > game . potion…" at bounding box center [407, 80] width 157 height 136
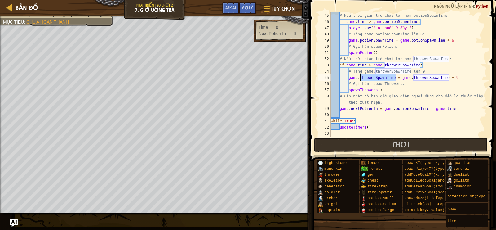
click at [377, 77] on div "# Nếu thời gian trò chơi lớn hơn potionSpawnTime if game . time > game . potion…" at bounding box center [407, 80] width 157 height 136
click at [360, 78] on div "# Nếu thời gian trò chơi lớn hơn potionSpawnTime if game . time > game . potion…" at bounding box center [407, 80] width 157 height 136
click at [375, 79] on div "# Nếu thời gian trò chơi lớn hơn potionSpawnTime if game . time > game . potion…" at bounding box center [407, 80] width 157 height 136
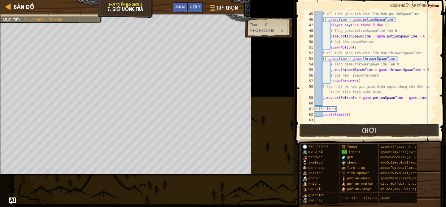
scroll to position [298, 0]
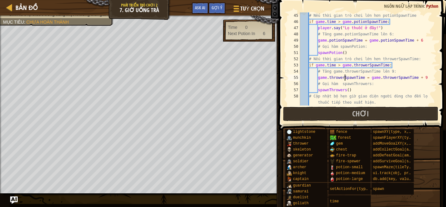
click at [329, 77] on div "# Nếu thời gian trò chơi lớn hơn potionSpawnTime if game . time > game . potion…" at bounding box center [368, 64] width 138 height 105
click at [419, 79] on div "# Nếu thời gian trò chơi lớn hơn potionSpawnTime if game . time > game . potion…" at bounding box center [368, 64] width 138 height 105
click at [421, 77] on div "# Nếu thời gian trò chơi lớn hơn potionSpawnTime if game . time > game . potion…" at bounding box center [368, 64] width 138 height 105
drag, startPoint x: 430, startPoint y: 77, endPoint x: 370, endPoint y: 76, distance: 59.5
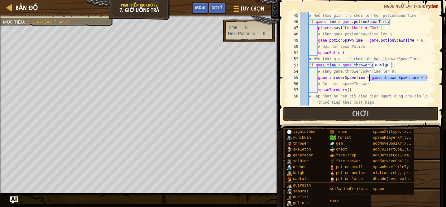
click at [370, 76] on div "# Nếu thời gian trò chơi lớn hơn potionSpawnTime if game . time > game . potion…" at bounding box center [368, 64] width 138 height 105
click at [373, 78] on div "# Nếu thời gian trò chơi lớn hơn potionSpawnTime if game . time > game . potion…" at bounding box center [368, 64] width 138 height 105
click at [419, 78] on div "# Nếu thời gian trò chơi lớn hơn potionSpawnTime if game . time > game . potion…" at bounding box center [368, 64] width 138 height 105
click at [361, 91] on div "# Nếu thời gian trò chơi lớn hơn potionSpawnTime if game . time > game . potion…" at bounding box center [368, 64] width 138 height 105
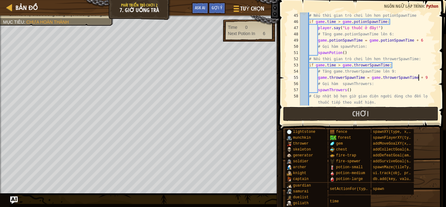
scroll to position [3, 4]
click at [366, 64] on div "# Nếu thời gian trò chơi lớn hơn potionSpawnTime if game . time > game . potion…" at bounding box center [368, 64] width 138 height 105
type textarea "updateTimers()"
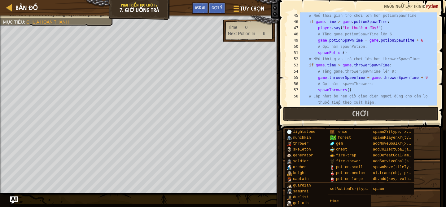
scroll to position [3, 0]
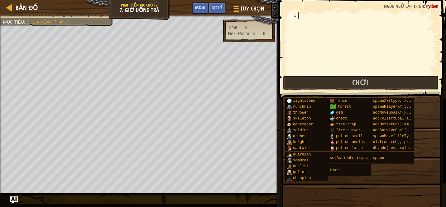
paste textarea "updateTimers()"
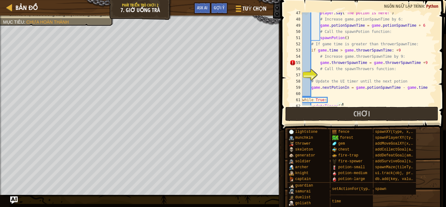
scroll to position [285, 0]
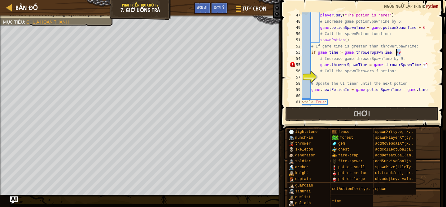
drag, startPoint x: 404, startPoint y: 52, endPoint x: 396, endPoint y: 52, distance: 7.4
click at [396, 52] on div "player . say ( "The potion is here!" ) # Increase game.potionSpawnTime by 6: ga…" at bounding box center [369, 64] width 136 height 105
click at [400, 52] on div "player . say ( "The potion is here!" ) # Increase game.potionSpawnTime by 6: ga…" at bounding box center [369, 64] width 136 height 105
click at [402, 52] on div "player . say ( "The potion is here!" ) # Increase game.potionSpawnTime by 6: ga…" at bounding box center [369, 64] width 136 height 105
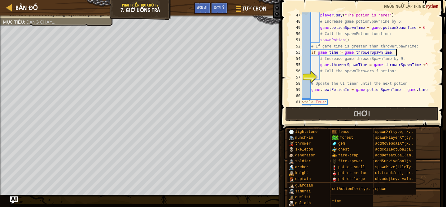
type textarea "if game.time > game.throwerSpawnTime:"
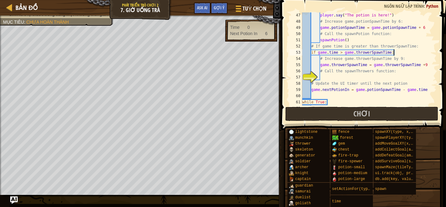
click at [348, 77] on div "player . say ( "The potion is here!" ) # Increase game.potionSpawnTime by 6: ga…" at bounding box center [369, 64] width 136 height 105
click at [359, 72] on div "player . say ( "The potion is here!" ) # Increase game.potionSpawnTime by 6: ga…" at bounding box center [369, 64] width 136 height 105
type textarea "# Call the spawnThrowers function:"
click at [359, 72] on div "player . say ( "The potion is here!" ) # Increase game.potionSpawnTime by 6: ga…" at bounding box center [369, 64] width 136 height 105
click at [332, 78] on div "player . say ( "The potion is here!" ) # Increase game.potionSpawnTime by 6: ga…" at bounding box center [369, 64] width 136 height 105
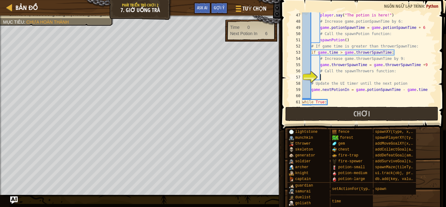
paste textarea "spawnThrowers"
click at [363, 73] on div "player . say ( "The potion is here!" ) # Increase game.potionSpawnTime by 6: ga…" at bounding box center [369, 64] width 136 height 105
drag, startPoint x: 356, startPoint y: 77, endPoint x: 348, endPoint y: 77, distance: 7.4
click at [348, 77] on div "player . say ( "The potion is here!" ) # Increase game.potionSpawnTime by 6: ga…" at bounding box center [369, 64] width 136 height 105
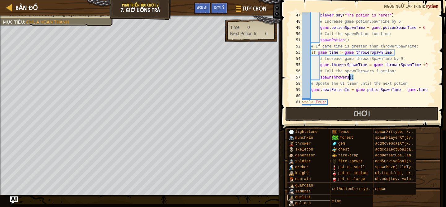
type textarea "spawnThrowers()"
click at [25, 6] on span "Bản đồ" at bounding box center [26, 7] width 22 height 8
select select "vi"
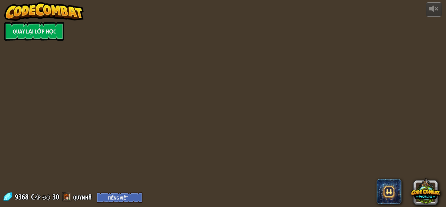
select select "vi"
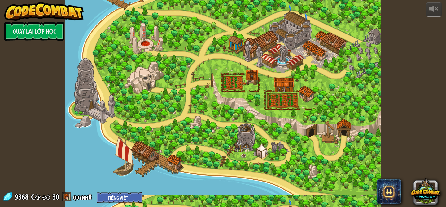
select select "vi"
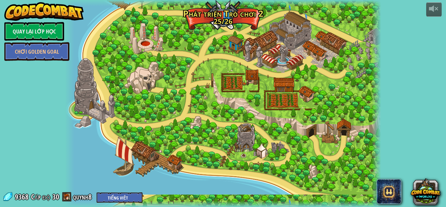
select select "vi"
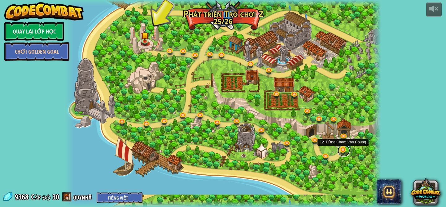
click at [341, 150] on link at bounding box center [344, 150] width 12 height 12
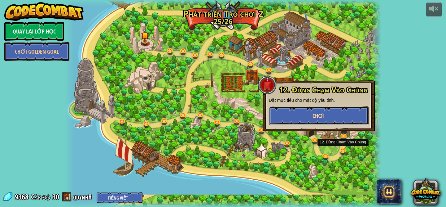
click at [339, 111] on button "Chơi" at bounding box center [319, 115] width 100 height 19
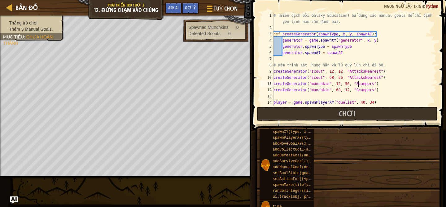
click at [358, 83] on div "# (Biên dịch bởi Galaxy Education) Sử dụng các manual goals để chỉ định yêu tin…" at bounding box center [354, 68] width 165 height 112
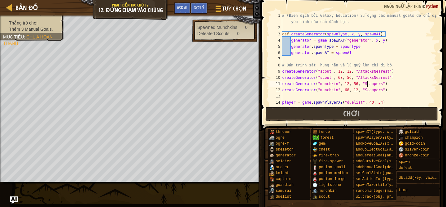
type textarea "checkGoals()"
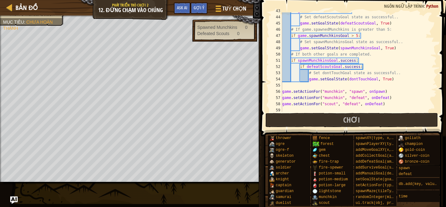
scroll to position [246, 0]
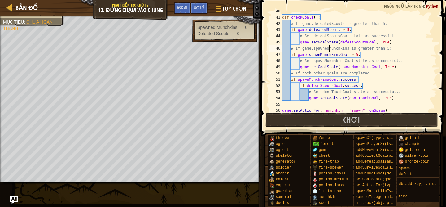
click at [330, 51] on div "def checkGoals ( ) : # If game.defeatedScouts is greater than 5: if game . defe…" at bounding box center [359, 64] width 156 height 112
click at [329, 53] on div "def checkGoals ( ) : # If game.defeatedScouts is greater than 5: if game . defe…" at bounding box center [359, 64] width 156 height 112
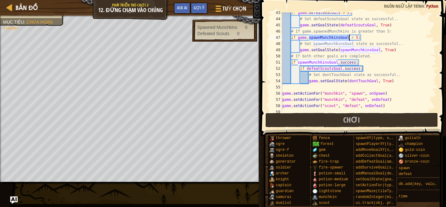
scroll to position [246, 0]
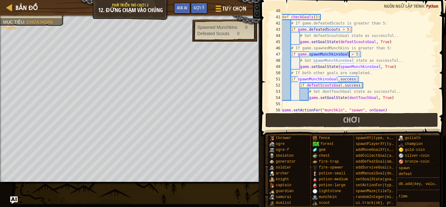
click at [335, 54] on div "def checkGoals ( ) : # If game.defeatedScouts is greater than 5: if game . defe…" at bounding box center [359, 64] width 156 height 112
click at [298, 55] on div "def checkGoals ( ) : # If game.defeatedScouts is greater than 5: if game . defe…" at bounding box center [359, 64] width 156 height 112
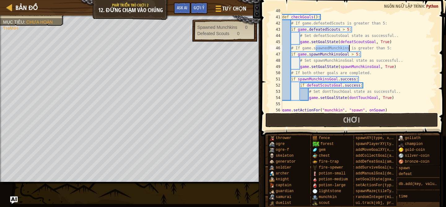
drag, startPoint x: 315, startPoint y: 49, endPoint x: 350, endPoint y: 51, distance: 34.8
click at [350, 51] on div "def checkGoals ( ) : # If game.defeatedScouts is greater than 5: if game . defe…" at bounding box center [359, 64] width 156 height 112
click at [314, 49] on div "def checkGoals ( ) : # If game.defeatedScouts is greater than 5: if game . defe…" at bounding box center [359, 64] width 156 height 112
click at [298, 55] on div "def checkGoals ( ) : # If game.defeatedScouts is greater than 5: if game . defe…" at bounding box center [359, 64] width 156 height 112
drag, startPoint x: 350, startPoint y: 55, endPoint x: 311, endPoint y: 55, distance: 39.4
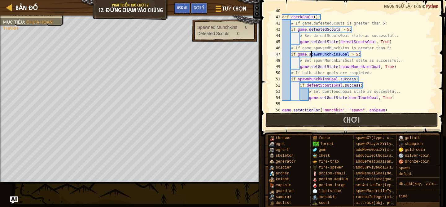
click at [311, 55] on div "def checkGoals ( ) : # If game.defeatedScouts is greater than 5: if game . defe…" at bounding box center [359, 64] width 156 height 112
click at [322, 48] on div "def checkGoals ( ) : # If game.defeatedScouts is greater than 5: if game . defe…" at bounding box center [359, 64] width 156 height 112
click at [318, 55] on div "def checkGoals ( ) : # If game.defeatedScouts is greater than 5: if game . defe…" at bounding box center [359, 64] width 156 height 112
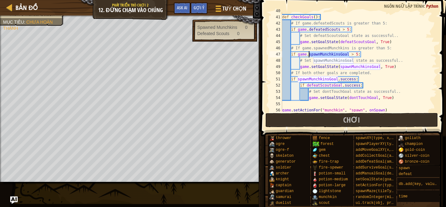
paste textarea "edMunchkins"
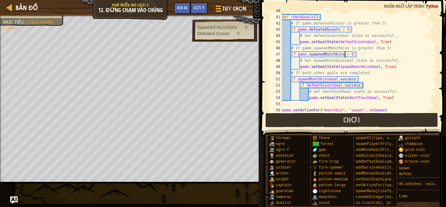
click at [403, 68] on div "def checkGoals ( ) : # If game.defeatedScouts is greater than 5: if game . defe…" at bounding box center [359, 64] width 156 height 112
click at [370, 69] on div "def checkGoals ( ) : # If game.defeatedScouts is greater than 5: if game . defe…" at bounding box center [359, 64] width 156 height 112
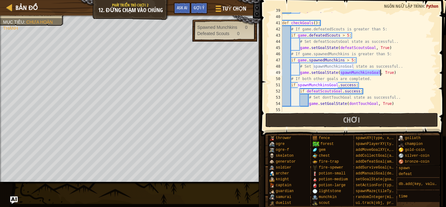
scroll to position [233, 0]
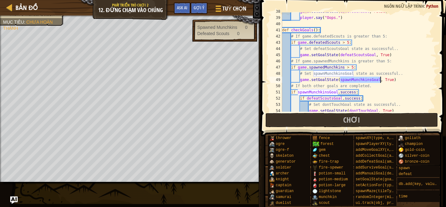
click at [335, 66] on div "game . setGoalState ( dontTouchGoal , False ) player . say ( "Oops." ) def chec…" at bounding box center [359, 64] width 156 height 112
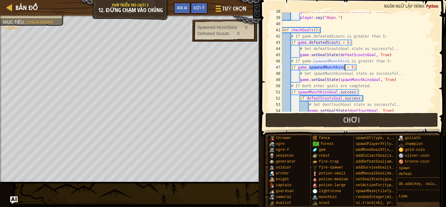
click at [335, 66] on div "game . setGoalState ( dontTouchGoal , False ) player . say ( "Oops." ) def chec…" at bounding box center [359, 64] width 156 height 112
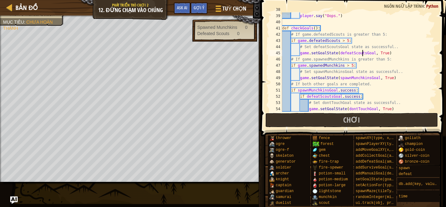
click at [362, 53] on div "game . setGoalState ( dontTouchGoal , False ) player . say ( "Oops." ) def chec…" at bounding box center [359, 63] width 156 height 112
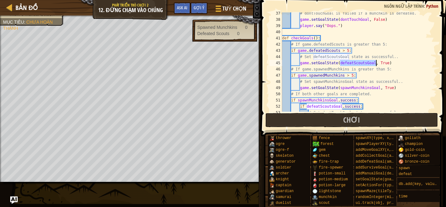
scroll to position [235, 0]
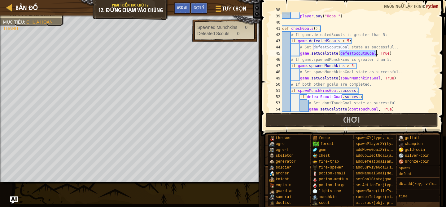
click at [325, 42] on div "game . setGoalState ( dontTouchGoal , False ) player . say ( "Oops." ) def chec…" at bounding box center [359, 63] width 156 height 112
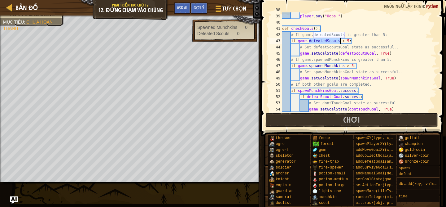
click at [325, 42] on div "game . setGoalState ( dontTouchGoal , False ) player . say ( "Oops." ) def chec…" at bounding box center [359, 63] width 156 height 112
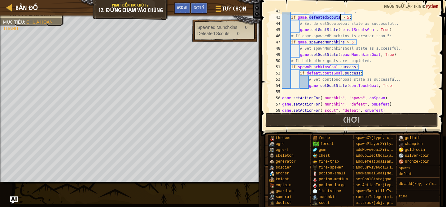
scroll to position [223, 0]
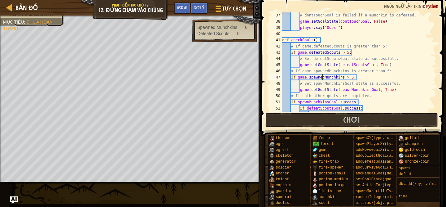
click at [323, 79] on div "# dontTouchGoal is failed if a munchkin is defeated. game . setGoalState ( dont…" at bounding box center [359, 68] width 156 height 112
type textarea "if game.spawnedMunchkins > 5:"
click at [323, 79] on div "# dontTouchGoal is failed if a munchkin is defeated. game . setGoalState ( dont…" at bounding box center [359, 68] width 156 height 112
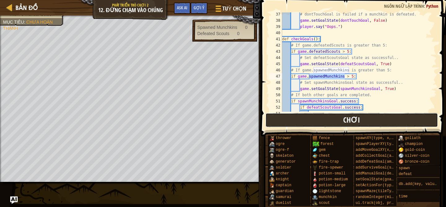
click at [351, 121] on span "Chơi" at bounding box center [351, 120] width 17 height 10
click at [350, 121] on span "Chơi" at bounding box center [351, 120] width 17 height 10
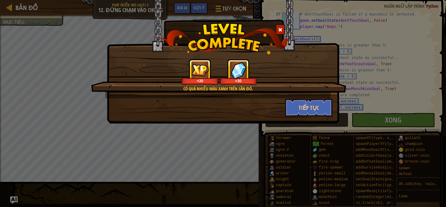
click at [281, 28] on span at bounding box center [280, 30] width 4 height 4
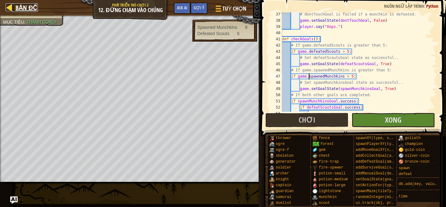
click at [31, 11] on span "Bản đồ" at bounding box center [26, 7] width 22 height 8
select select "vi"
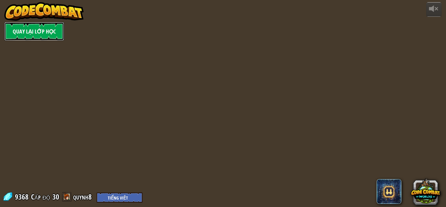
click at [29, 33] on link "Quay lại Lớp Học" at bounding box center [34, 31] width 60 height 19
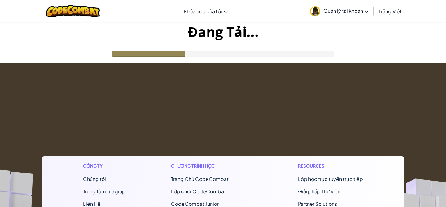
click at [351, 12] on span "Quản lý tài khoản" at bounding box center [346, 10] width 45 height 7
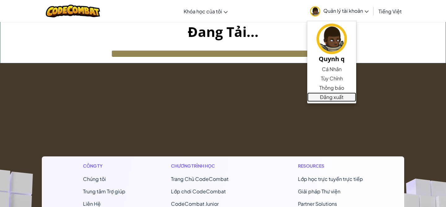
click at [332, 95] on link "Đăng xuất" at bounding box center [331, 96] width 49 height 9
